Goal: Transaction & Acquisition: Purchase product/service

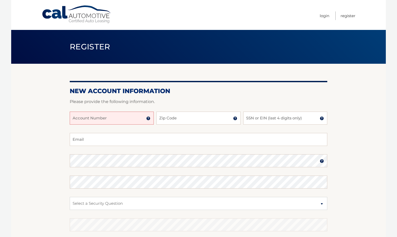
click at [121, 120] on input "Account Number" at bounding box center [112, 118] width 84 height 13
type input "44455996550"
click at [173, 119] on input "Zip Code" at bounding box center [198, 118] width 84 height 13
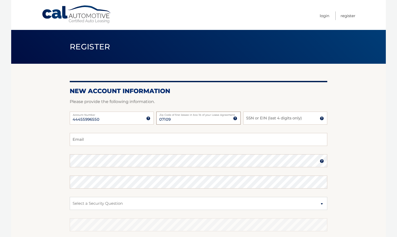
type input "07109"
click at [257, 117] on input "SSN or EIN (last 4 digits only)" at bounding box center [285, 118] width 84 height 13
type input "8628"
click at [78, 142] on input "Email" at bounding box center [199, 139] width 258 height 13
type input "joleycia83@gmail.com"
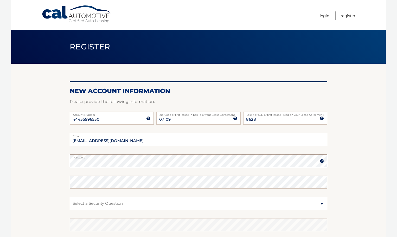
click at [60, 163] on section "New Account Information Please provide the following information. 44455996550 A…" at bounding box center [198, 165] width 375 height 203
click at [82, 201] on select "Select a Security Question What was the name of your elementary school? What is…" at bounding box center [199, 203] width 258 height 13
select select "2"
click at [70, 197] on select "Select a Security Question What was the name of your elementary school? What is…" at bounding box center [199, 203] width 258 height 13
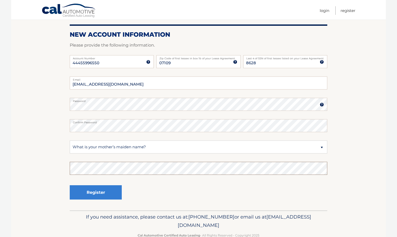
scroll to position [69, 0]
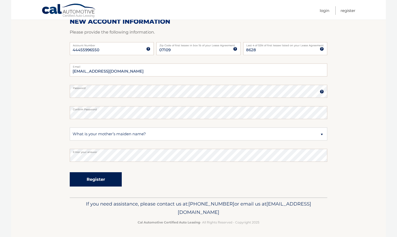
click at [88, 177] on button "Register" at bounding box center [96, 179] width 52 height 14
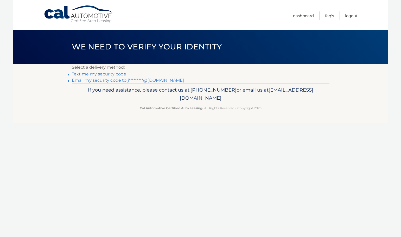
click at [107, 73] on link "Text me my security code" at bounding box center [99, 74] width 55 height 5
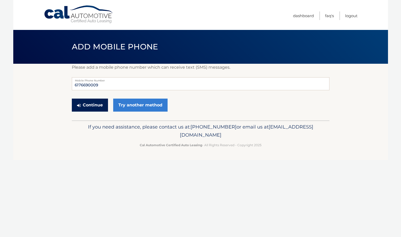
click at [88, 106] on button "Continue" at bounding box center [90, 105] width 36 height 13
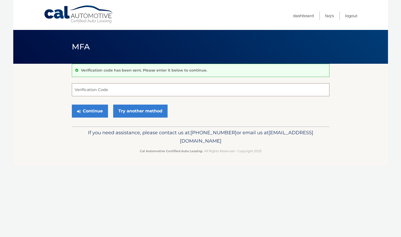
click at [112, 91] on input "Verification Code" at bounding box center [201, 89] width 258 height 13
type input "111770"
click at [93, 113] on button "Continue" at bounding box center [90, 111] width 36 height 13
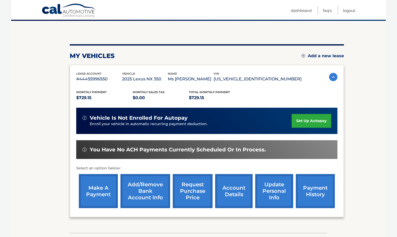
scroll to position [52, 0]
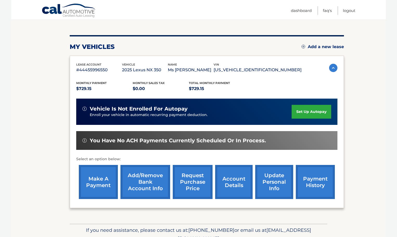
click at [143, 181] on link "Add/Remove bank account info" at bounding box center [145, 182] width 50 height 34
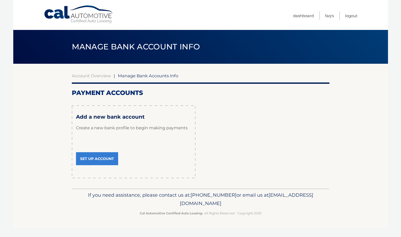
click at [106, 159] on link "Set Up Account" at bounding box center [97, 158] width 42 height 13
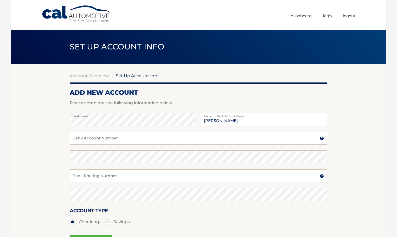
type input "[PERSON_NAME]"
click at [88, 142] on input "Bank Account Number" at bounding box center [199, 138] width 258 height 13
type input "004642537597"
click at [85, 174] on input "Bank Routing Number" at bounding box center [199, 175] width 258 height 13
type input "011000138"
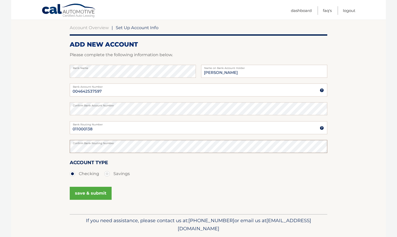
scroll to position [52, 0]
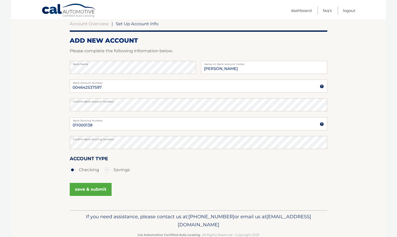
click at [94, 190] on button "save & submit" at bounding box center [91, 189] width 42 height 13
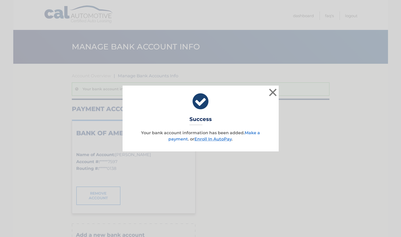
click at [254, 133] on link "Make a payment" at bounding box center [214, 135] width 92 height 11
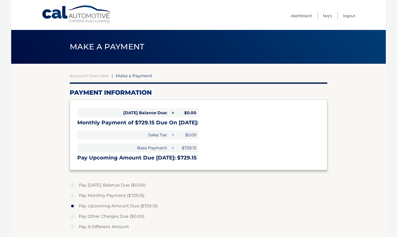
select select "MTNkODJjZGQtZjIxMy00NWYzLWJjZWQtYTkxYTZiNGNmZjIy"
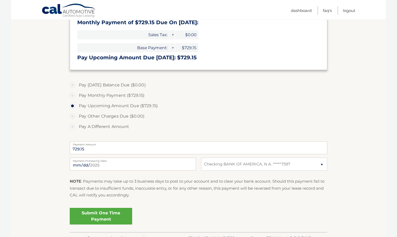
scroll to position [104, 0]
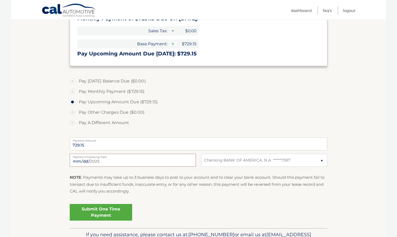
click at [98, 164] on input "2025-09-08" at bounding box center [133, 160] width 126 height 13
type input "2025-09-09"
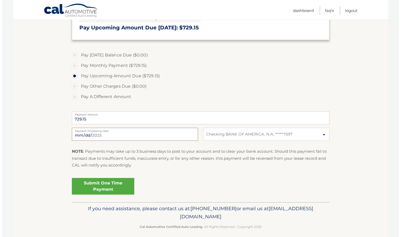
scroll to position [135, 0]
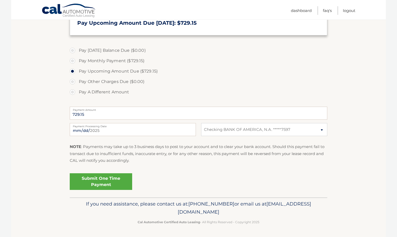
click at [103, 180] on link "Submit One Time Payment" at bounding box center [101, 181] width 62 height 17
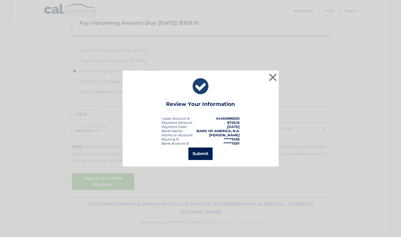
click at [202, 153] on button "Submit" at bounding box center [200, 154] width 24 height 12
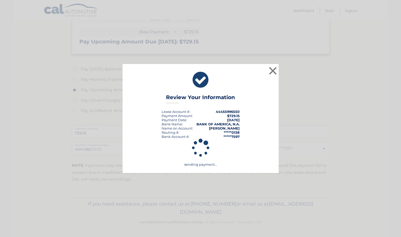
scroll to position [116, 0]
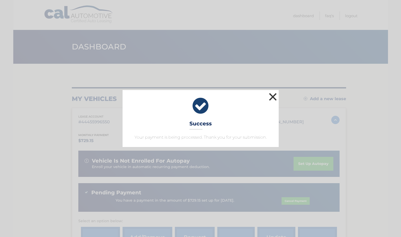
click at [273, 97] on button "×" at bounding box center [273, 97] width 10 height 10
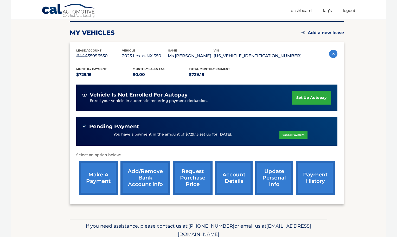
scroll to position [78, 0]
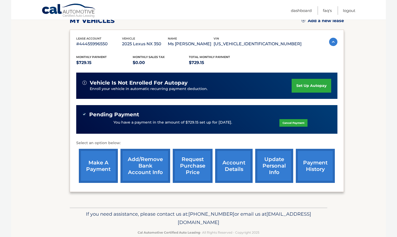
click at [238, 168] on link "account details" at bounding box center [233, 166] width 37 height 34
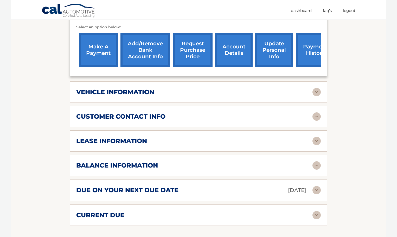
scroll to position [234, 0]
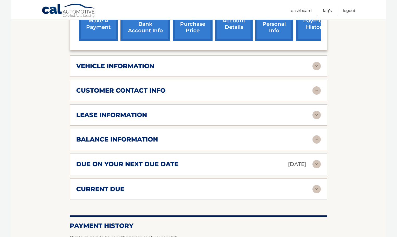
click at [224, 116] on div "lease information Contract Start Date [DATE] Term 39 Maturity Date [DATE] Start…" at bounding box center [199, 114] width 258 height 21
click at [314, 160] on img at bounding box center [317, 164] width 8 height 8
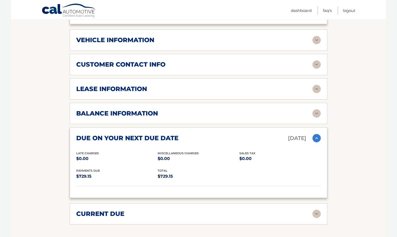
scroll to position [286, 0]
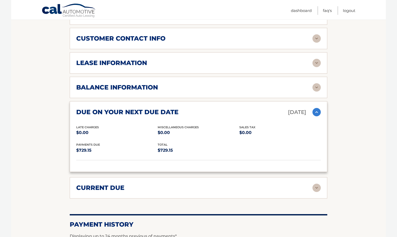
click at [250, 184] on div "current due" at bounding box center [194, 188] width 236 height 8
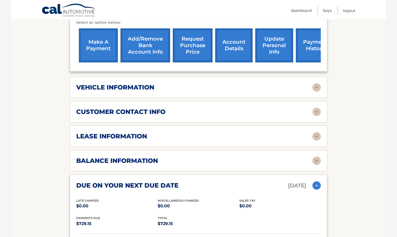
scroll to position [208, 0]
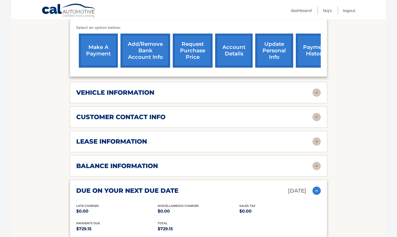
click at [172, 137] on div "lease information" at bounding box center [198, 141] width 245 height 8
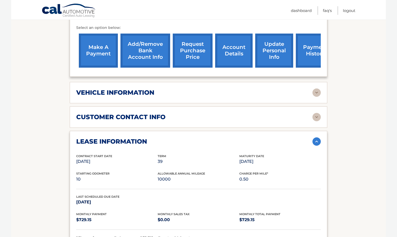
click at [223, 89] on div "vehicle information" at bounding box center [194, 93] width 236 height 8
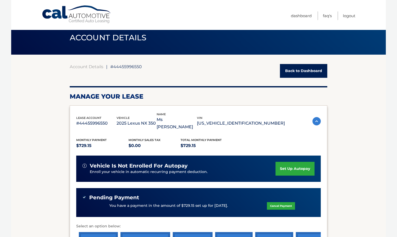
scroll to position [0, 0]
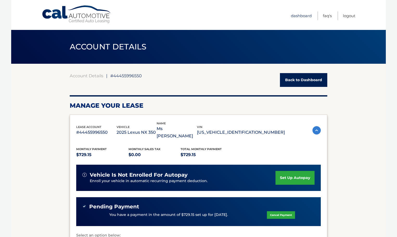
click at [300, 16] on link "Dashboard" at bounding box center [301, 15] width 21 height 9
